Goal: Navigation & Orientation: Find specific page/section

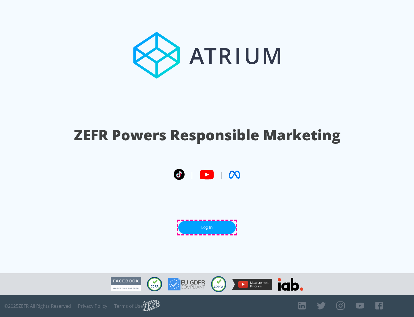
click at [207, 227] on link "Log In" at bounding box center [207, 227] width 58 height 13
